Goal: Task Accomplishment & Management: Manage account settings

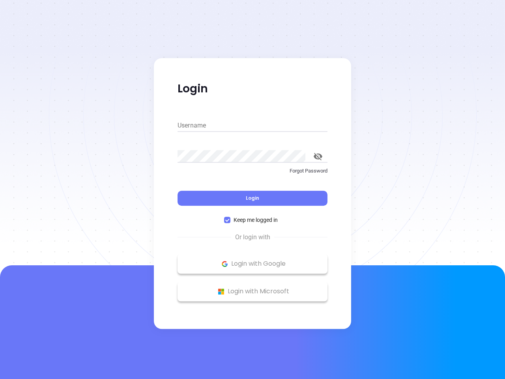
click at [252, 189] on div "Login" at bounding box center [253, 193] width 150 height 24
click at [252, 125] on input "Username" at bounding box center [253, 125] width 150 height 13
click at [318, 156] on icon "toggle password visibility" at bounding box center [318, 156] width 9 height 7
click at [252, 198] on span "Login" at bounding box center [252, 197] width 13 height 7
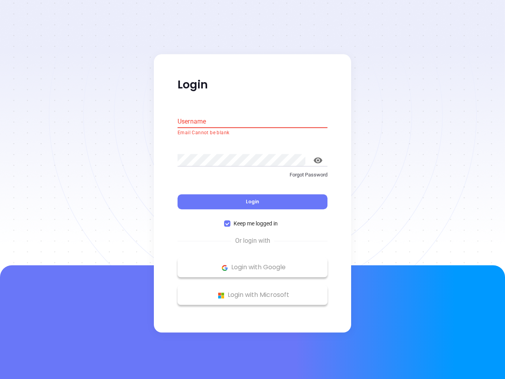
click at [252, 220] on span "Keep me logged in" at bounding box center [255, 223] width 50 height 9
click at [230, 221] on input "Keep me logged in" at bounding box center [227, 224] width 6 height 6
checkbox input "false"
click at [252, 263] on p "Login with Google" at bounding box center [252, 268] width 142 height 12
click at [252, 291] on p "Login with Microsoft" at bounding box center [252, 295] width 142 height 12
